Goal: Task Accomplishment & Management: Manage account settings

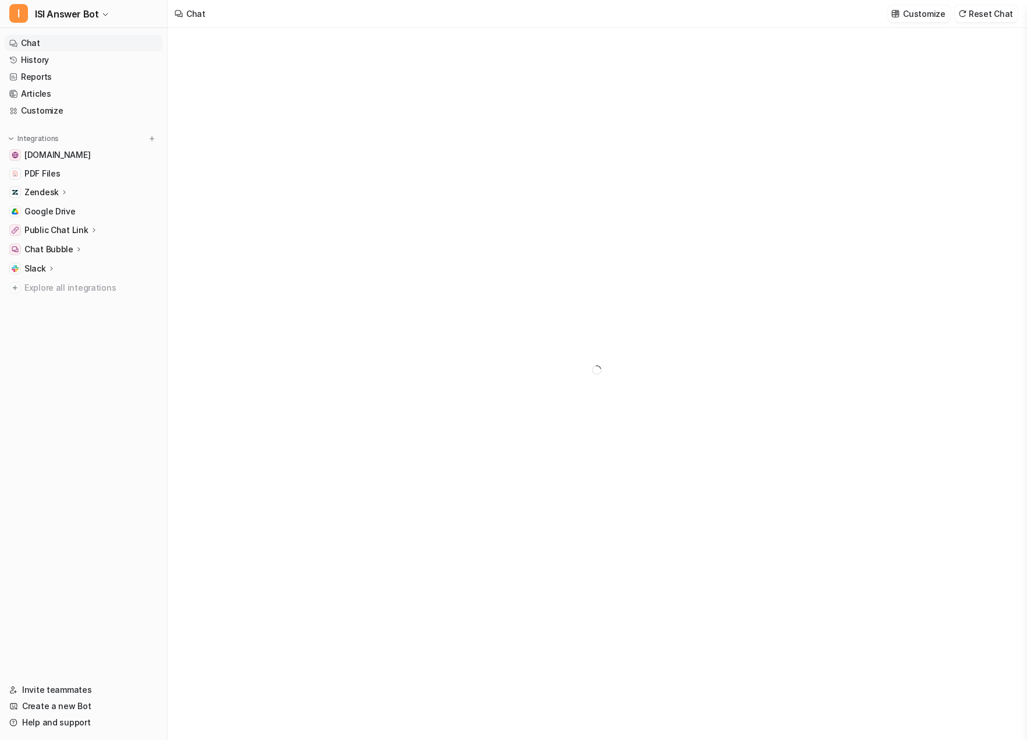
type textarea "**********"
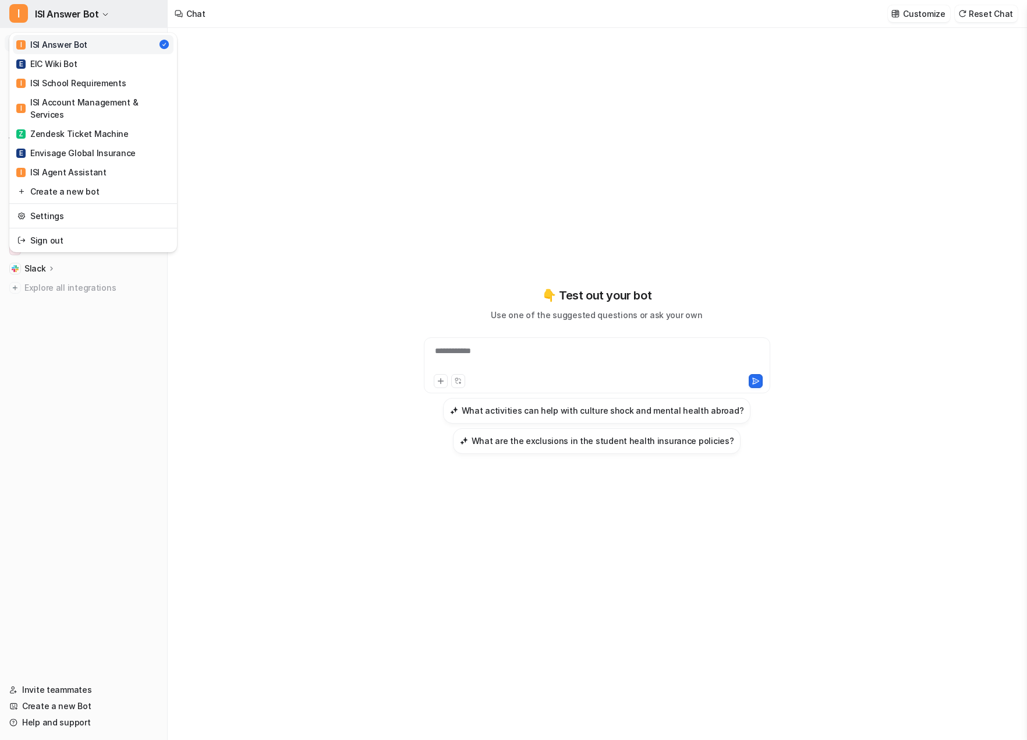
click at [74, 10] on span "ISI Answer Bot" at bounding box center [66, 14] width 63 height 16
click at [38, 206] on link "Settings" at bounding box center [93, 215] width 161 height 19
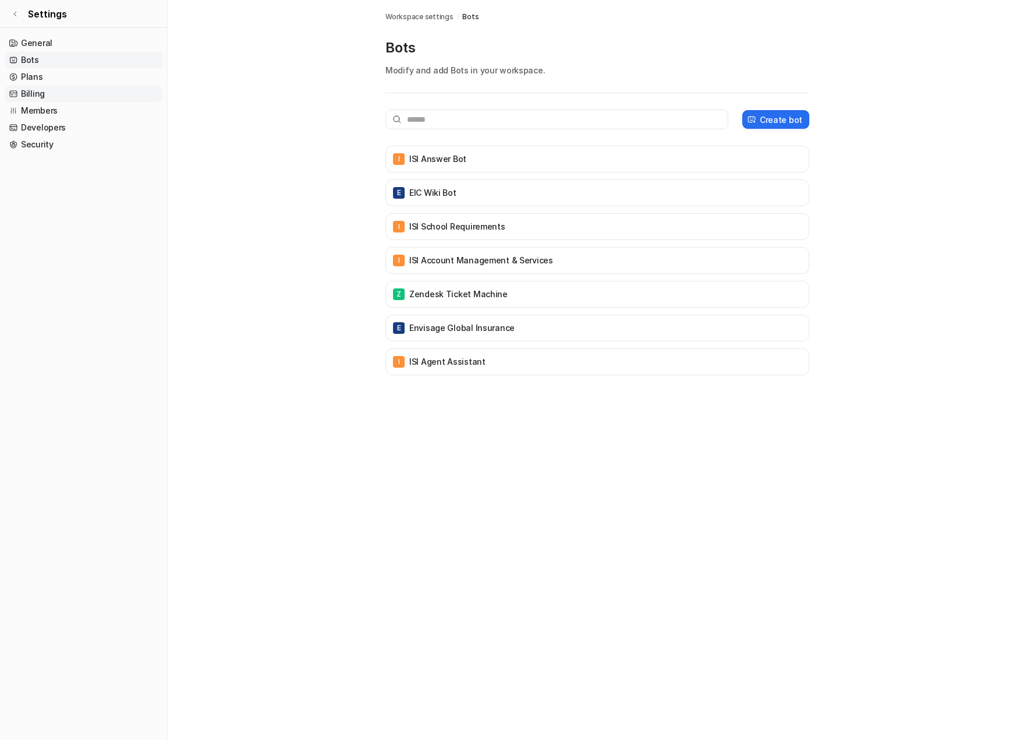
click at [41, 96] on link "Billing" at bounding box center [84, 94] width 158 height 16
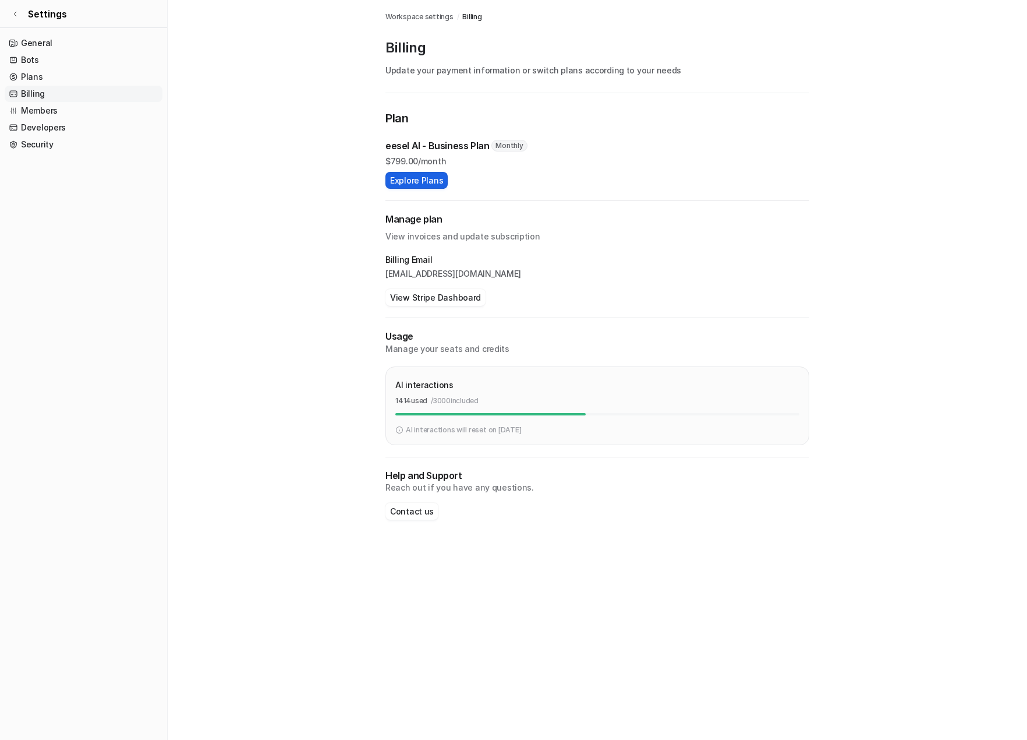
click at [397, 177] on button "Explore Plans" at bounding box center [417, 180] width 62 height 17
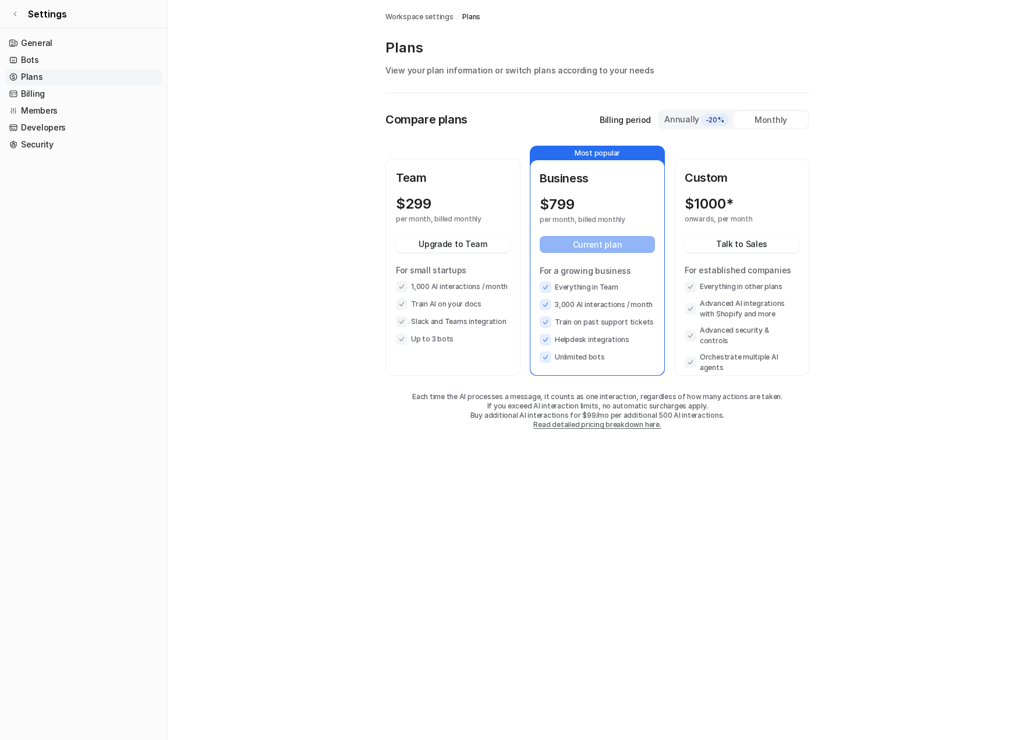
click at [588, 151] on p "Most popular" at bounding box center [598, 153] width 134 height 14
click at [436, 193] on div "Team $ 299 per month, billed monthly Upgrade to Team For small startups 1,000 A…" at bounding box center [453, 257] width 114 height 176
click at [33, 91] on link "Billing" at bounding box center [84, 94] width 158 height 16
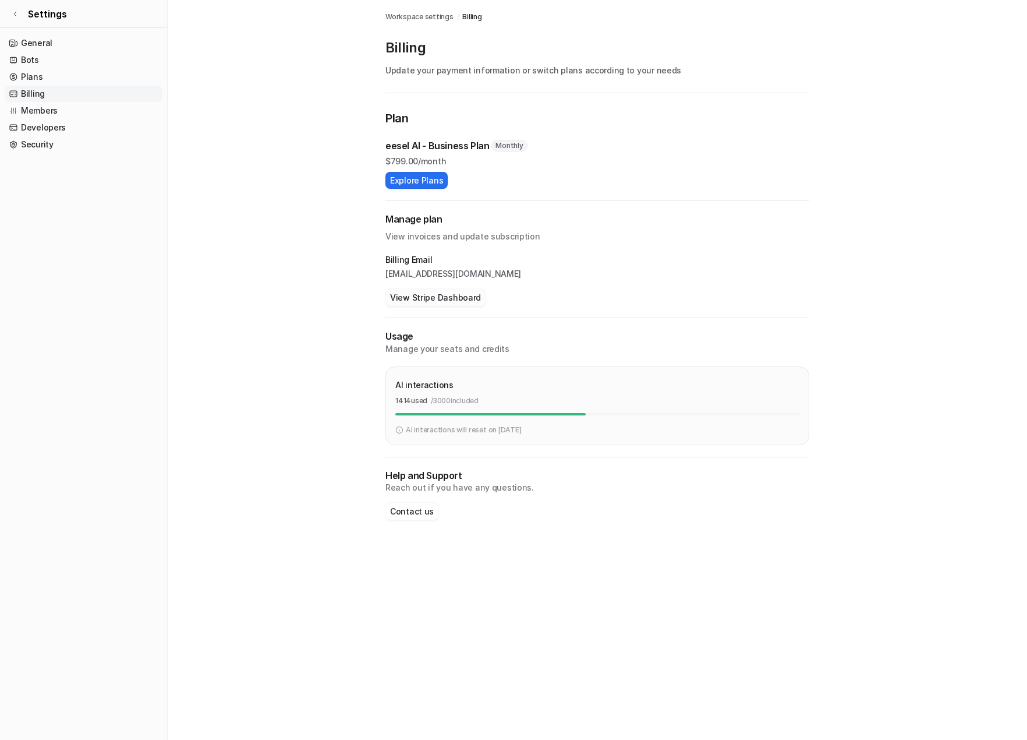
click at [415, 298] on button "View Stripe Dashboard" at bounding box center [436, 297] width 100 height 17
